Goal: Information Seeking & Learning: Get advice/opinions

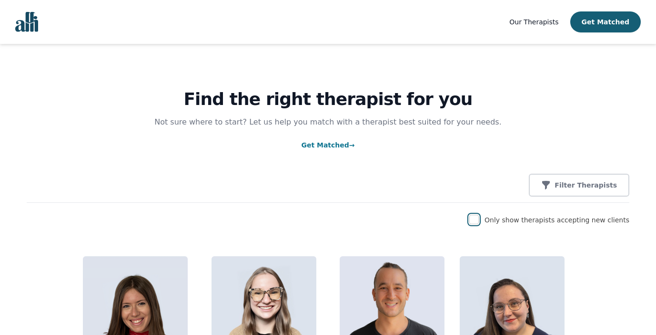
click at [479, 216] on input "checkbox" at bounding box center [475, 220] width 10 height 10
checkbox input "true"
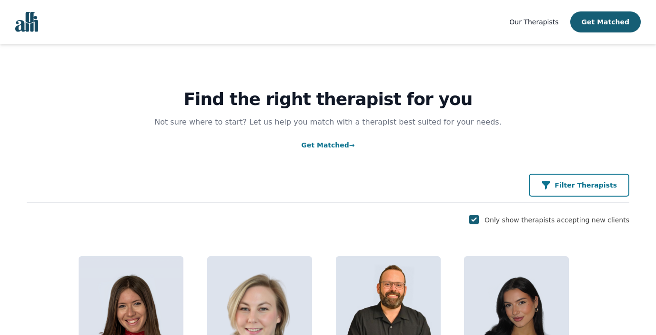
click at [568, 191] on button "Filter Therapists" at bounding box center [579, 185] width 101 height 23
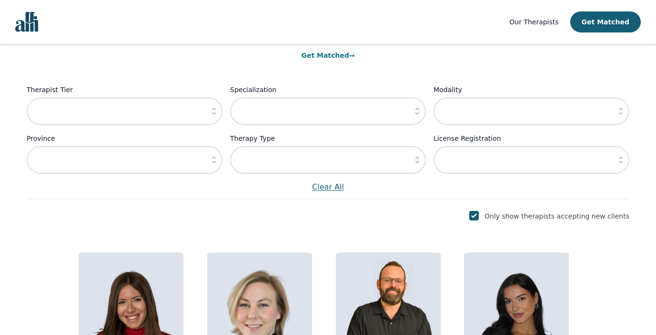
scroll to position [73, 0]
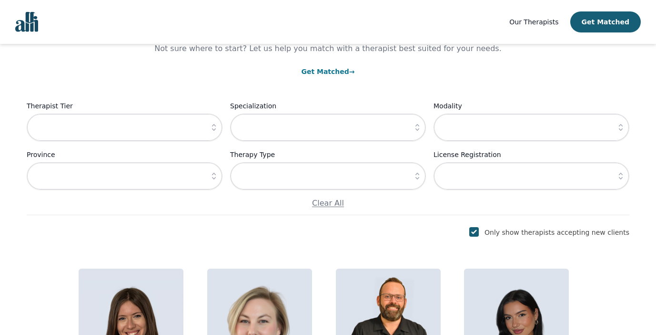
click at [411, 129] on button "button" at bounding box center [417, 127] width 17 height 28
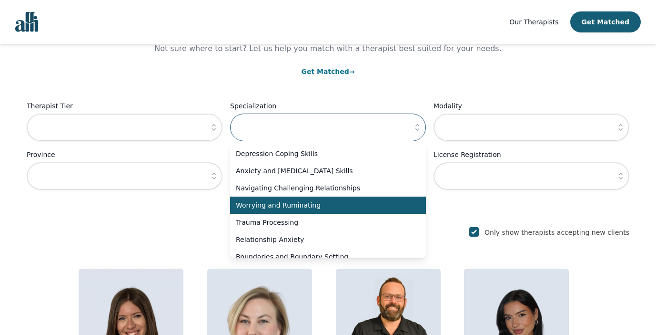
scroll to position [42, 0]
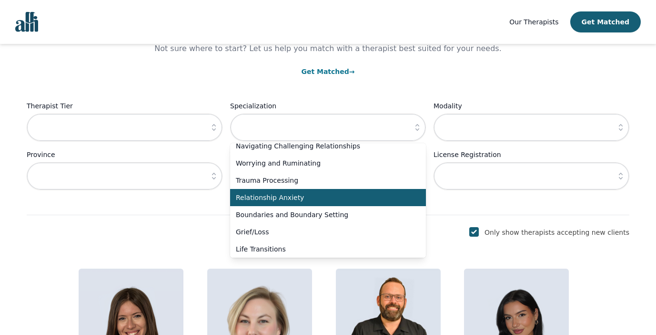
click at [356, 205] on li "Relationship Anxiety" at bounding box center [328, 197] width 196 height 17
type input "Relationship Anxiety"
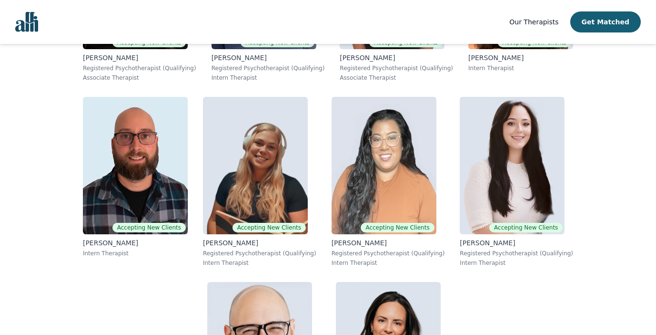
scroll to position [985, 0]
